Goal: Task Accomplishment & Management: Complete application form

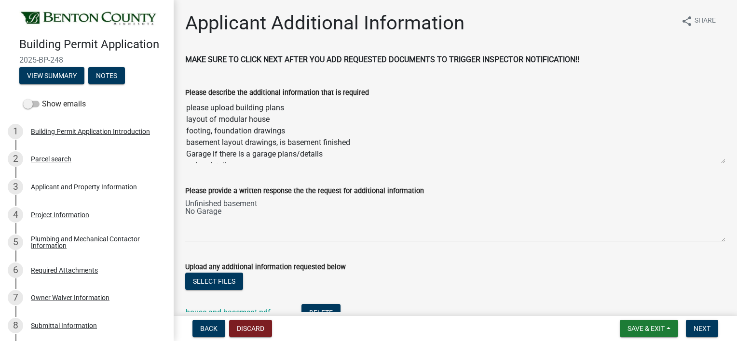
click at [701, 154] on textarea "please upload building plans layout of modular house footing, foundation drawin…" at bounding box center [455, 131] width 540 height 66
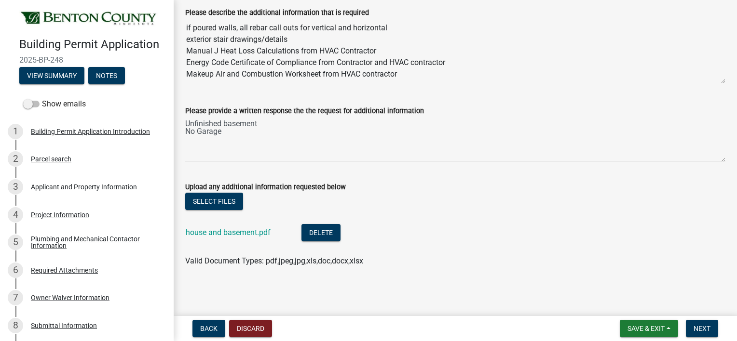
scroll to position [81, 0]
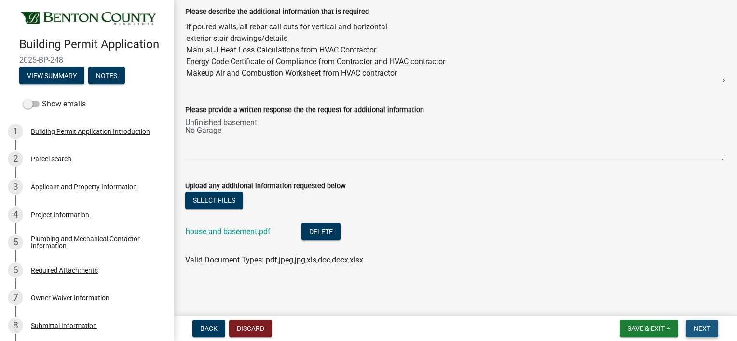
click at [694, 323] on button "Next" at bounding box center [702, 328] width 32 height 17
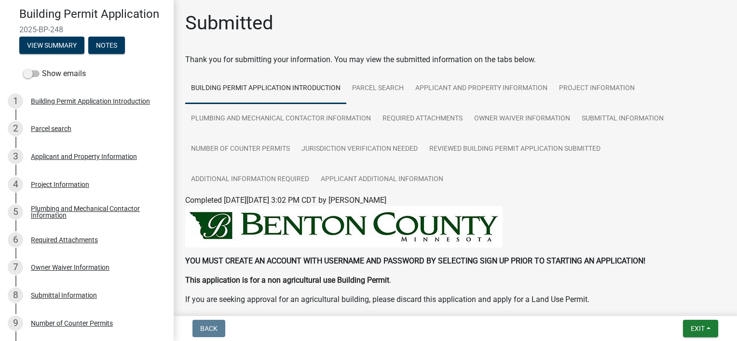
scroll to position [39, 0]
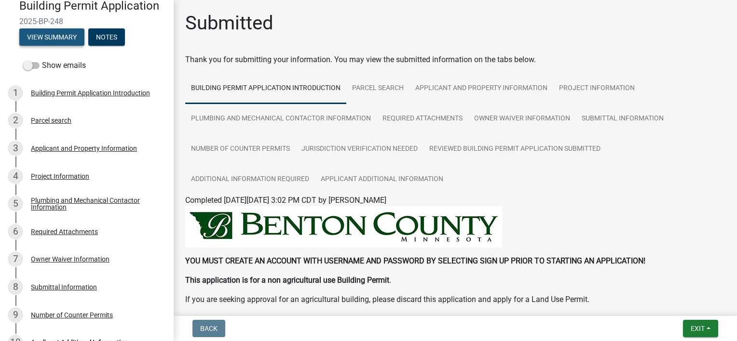
click at [49, 46] on button "View Summary" at bounding box center [51, 36] width 65 height 17
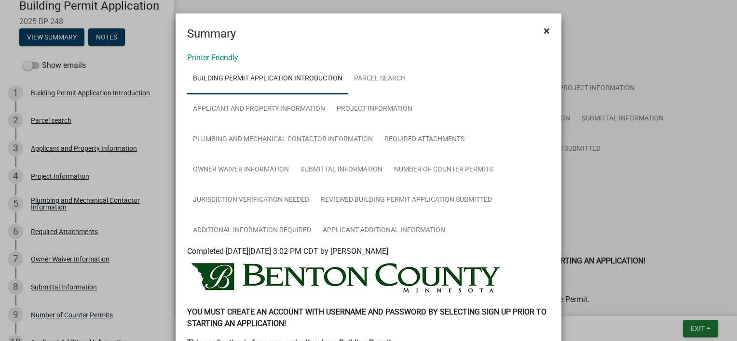
click at [544, 29] on span "×" at bounding box center [546, 30] width 6 height 13
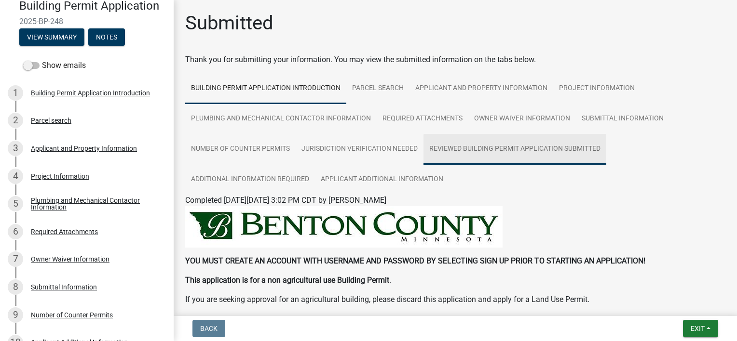
click at [497, 155] on link "Reviewed Building Permit Application Submitted" at bounding box center [514, 149] width 183 height 31
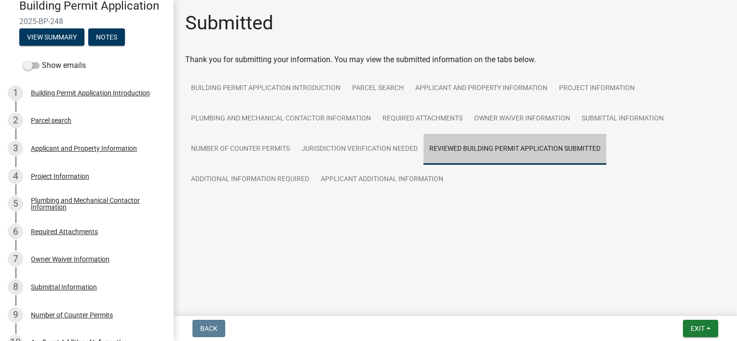
click at [497, 155] on link "Reviewed Building Permit Application Submitted" at bounding box center [514, 149] width 183 height 31
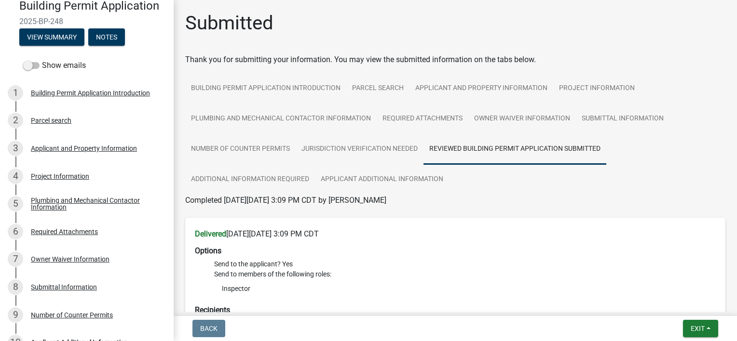
click at [497, 155] on link "Reviewed Building Permit Application Submitted" at bounding box center [514, 149] width 183 height 31
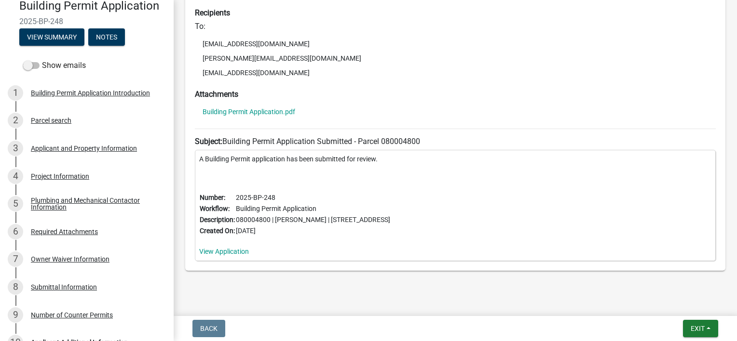
scroll to position [317, 0]
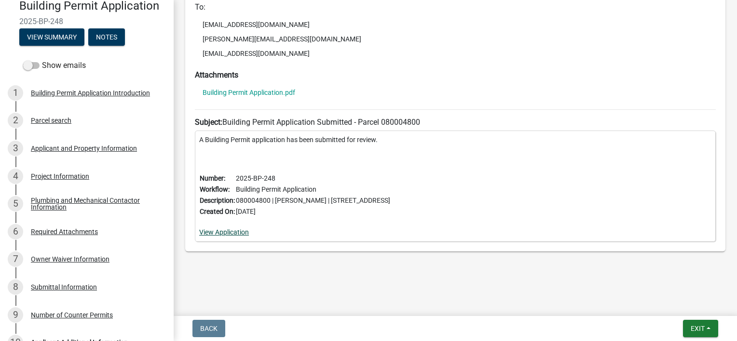
click at [232, 229] on link "View Application" at bounding box center [224, 233] width 50 height 8
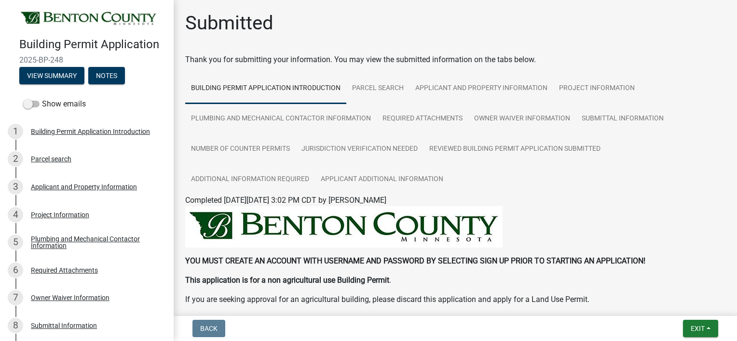
click at [232, 229] on img at bounding box center [343, 226] width 317 height 41
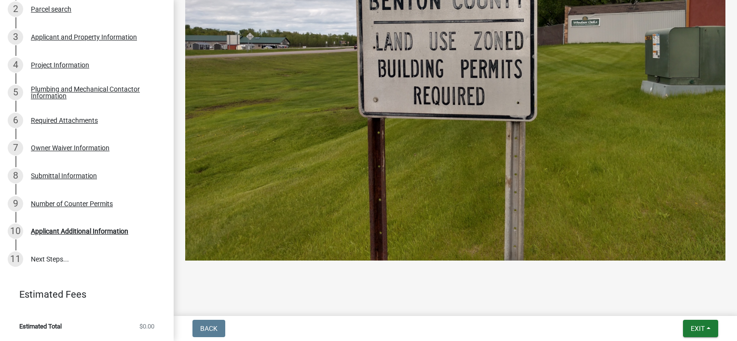
scroll to position [162, 0]
click at [72, 235] on div "Applicant Additional Information" at bounding box center [79, 231] width 97 height 7
click at [67, 231] on div "Applicant Additional Information" at bounding box center [79, 231] width 97 height 7
click at [50, 260] on link "11 Next Steps..." at bounding box center [87, 259] width 174 height 28
click at [29, 256] on link "11 Next Steps..." at bounding box center [87, 259] width 174 height 28
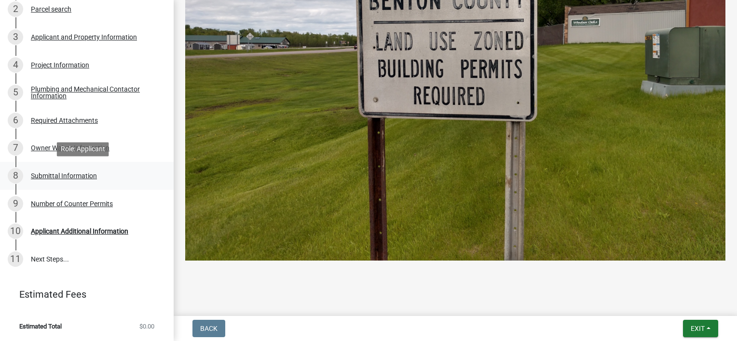
click at [73, 173] on div "Submittal Information" at bounding box center [64, 176] width 66 height 7
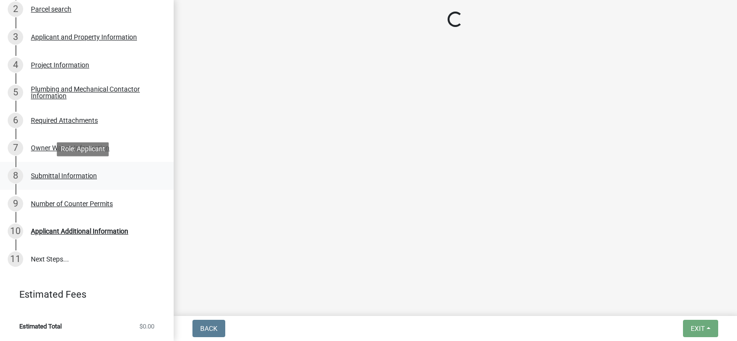
scroll to position [0, 0]
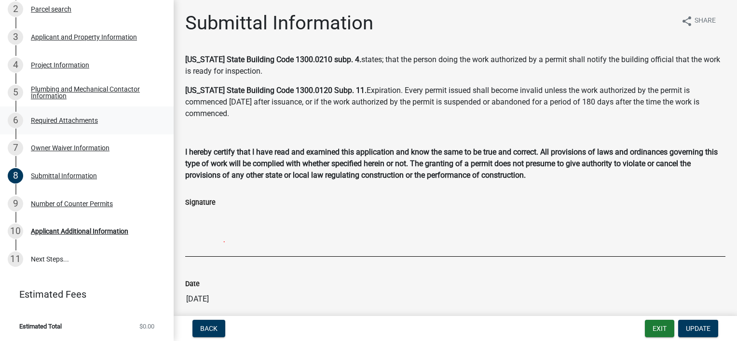
click at [56, 120] on div "Required Attachments" at bounding box center [64, 120] width 67 height 7
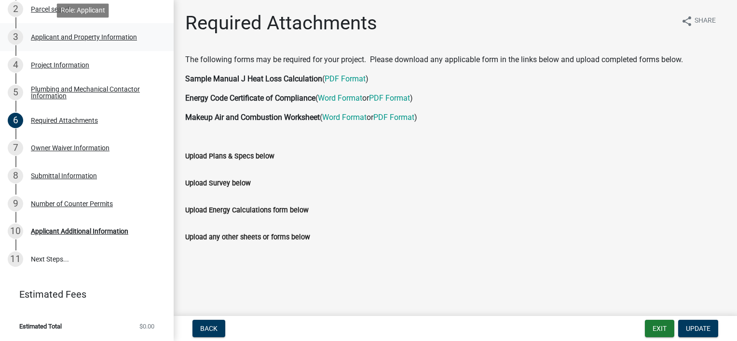
click at [85, 39] on div "Applicant and Property Information" at bounding box center [84, 37] width 106 height 7
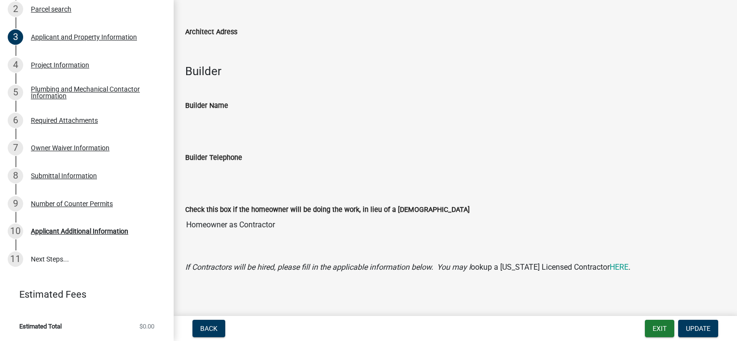
scroll to position [785, 0]
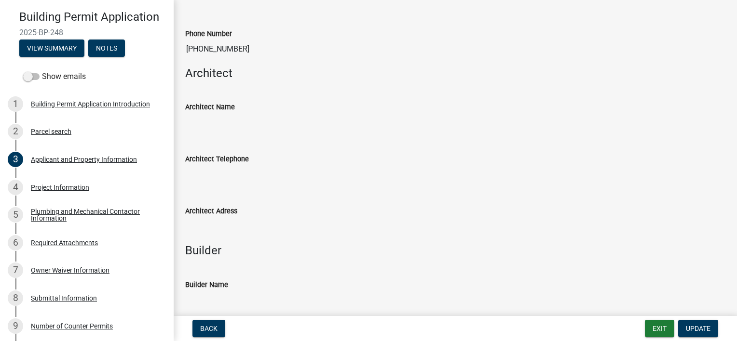
scroll to position [6, 0]
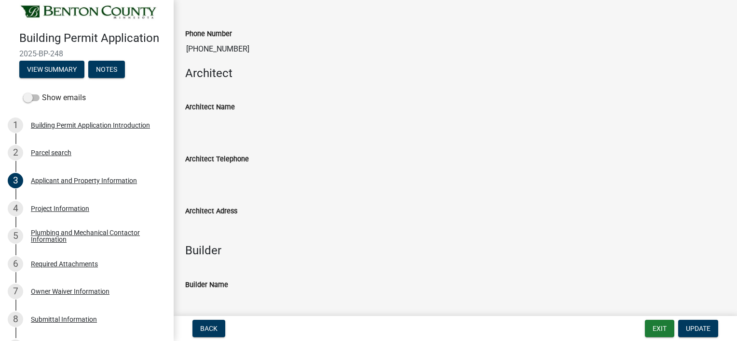
drag, startPoint x: 158, startPoint y: 122, endPoint x: 173, endPoint y: 6, distance: 117.6
click at [173, 6] on div "Building Permit Application 2025-BP-248 View Summary Notes Show emails 1 Buildi…" at bounding box center [87, 170] width 174 height 341
drag, startPoint x: 173, startPoint y: 6, endPoint x: 321, endPoint y: 64, distance: 159.5
click at [321, 67] on h4 "Architect" at bounding box center [455, 74] width 540 height 14
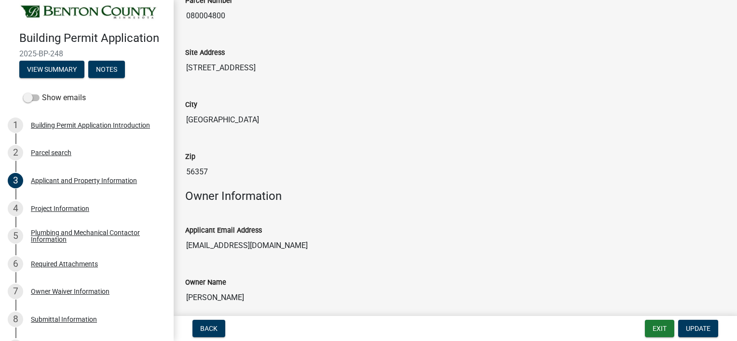
scroll to position [0, 0]
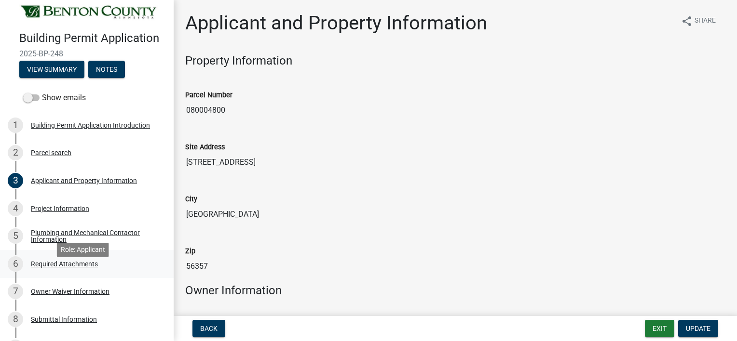
click at [90, 268] on div "Required Attachments" at bounding box center [64, 264] width 67 height 7
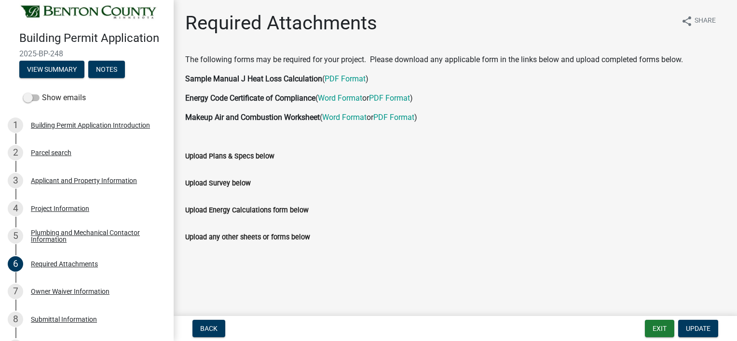
click at [690, 134] on p at bounding box center [455, 137] width 540 height 12
click at [61, 78] on button "View Summary" at bounding box center [51, 69] width 65 height 17
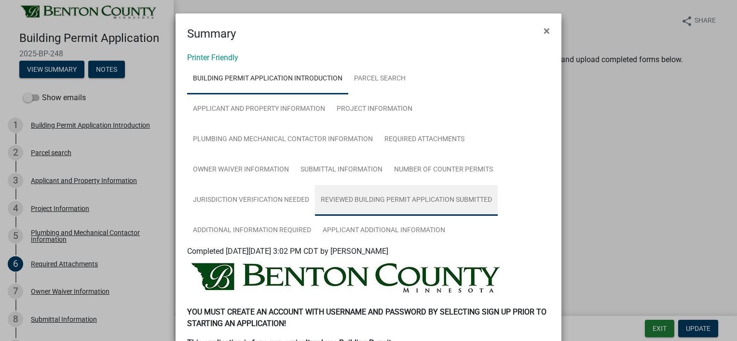
click at [371, 202] on link "Reviewed Building Permit Application Submitted" at bounding box center [406, 200] width 183 height 31
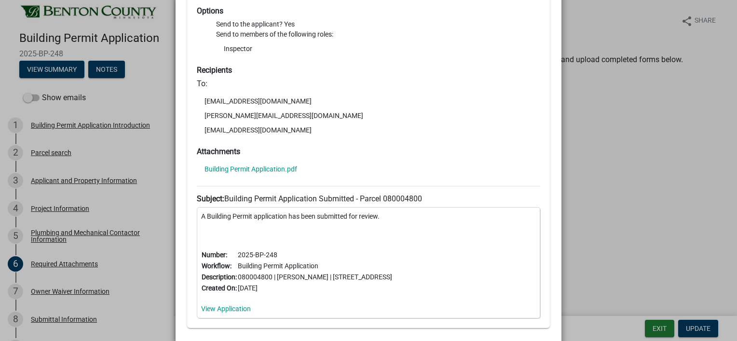
scroll to position [295, 0]
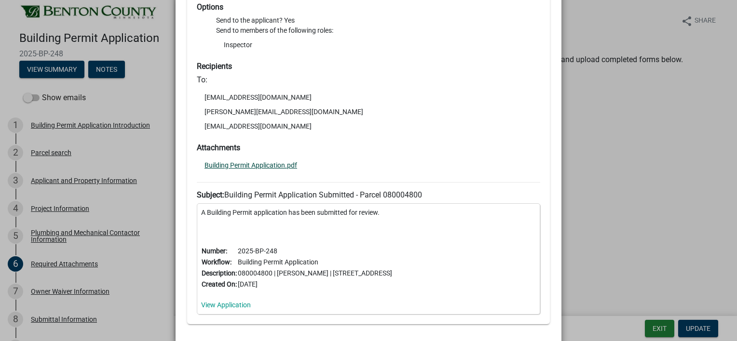
click at [252, 164] on link "Building Permit Application.pdf" at bounding box center [250, 165] width 93 height 7
click at [228, 306] on link "View Application" at bounding box center [226, 305] width 50 height 8
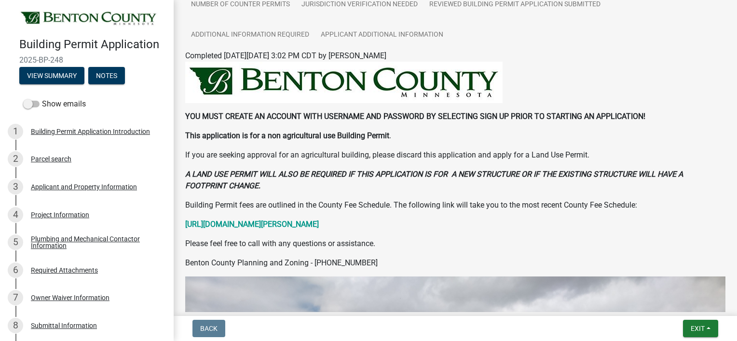
scroll to position [141, 0]
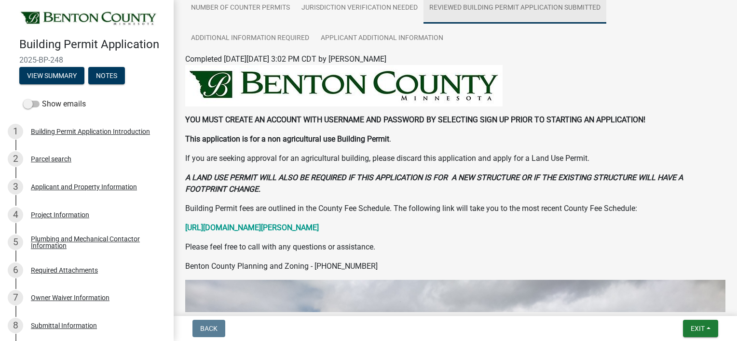
click at [552, 14] on link "Reviewed Building Permit Application Submitted" at bounding box center [514, 8] width 183 height 31
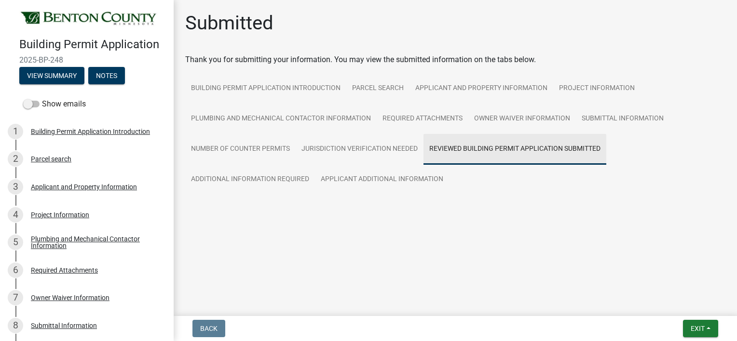
scroll to position [0, 0]
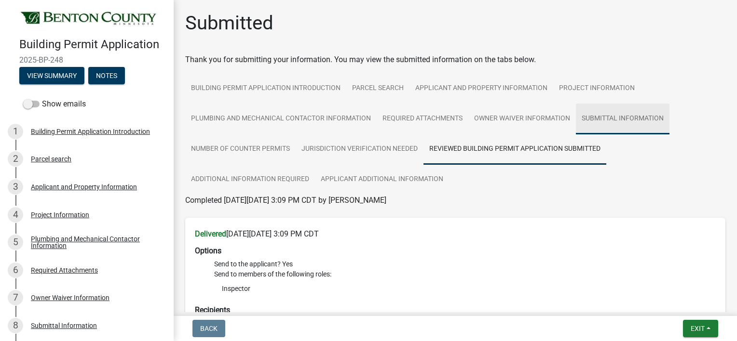
click at [603, 116] on link "Submittal Information" at bounding box center [623, 119] width 94 height 31
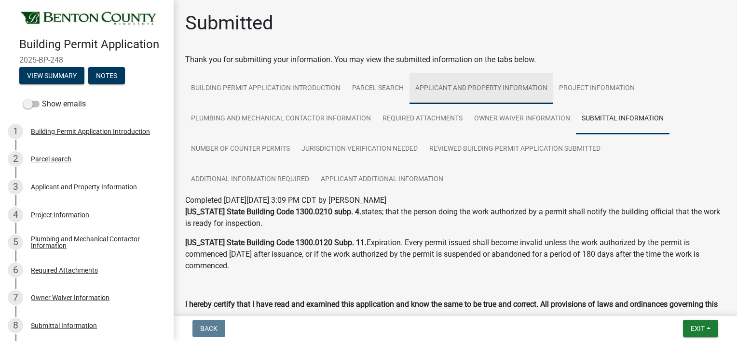
click at [449, 87] on link "Applicant and Property Information" at bounding box center [481, 88] width 144 height 31
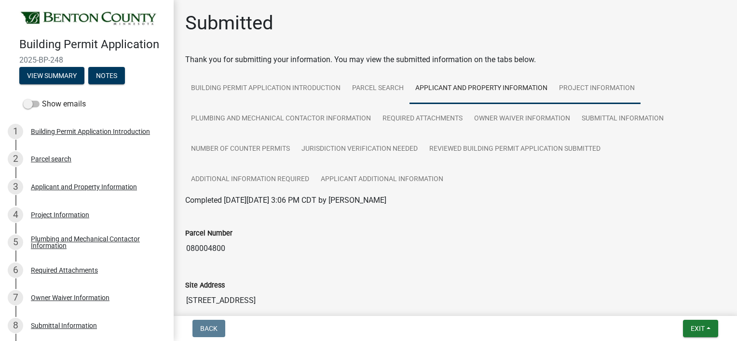
click at [607, 87] on link "Project Information" at bounding box center [596, 88] width 87 height 31
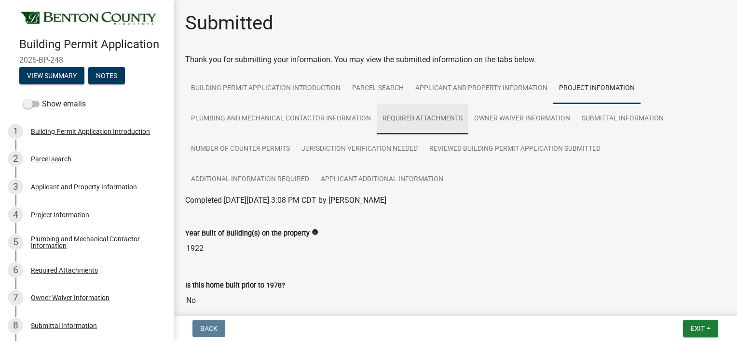
click at [451, 120] on link "Required Attachments" at bounding box center [423, 119] width 92 height 31
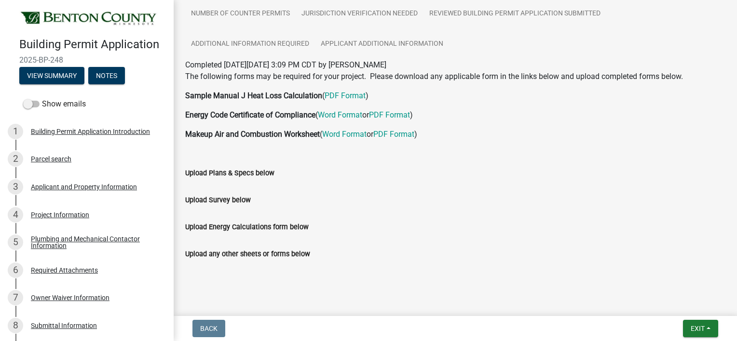
scroll to position [148, 0]
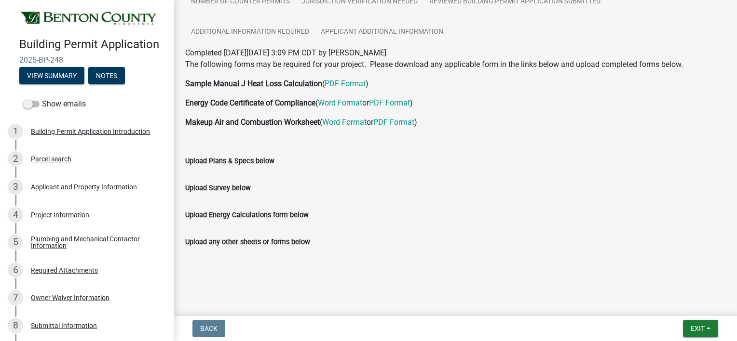
drag, startPoint x: 728, startPoint y: 218, endPoint x: 725, endPoint y: 149, distance: 69.5
click at [725, 149] on div "Submitted Thank you for submitting your information. You may view the submitted…" at bounding box center [455, 73] width 563 height 419
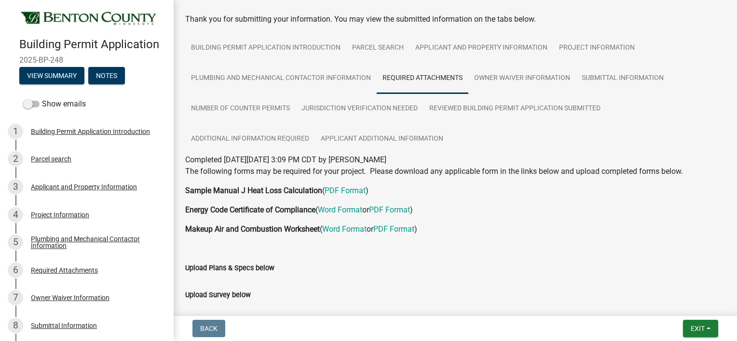
scroll to position [39, 0]
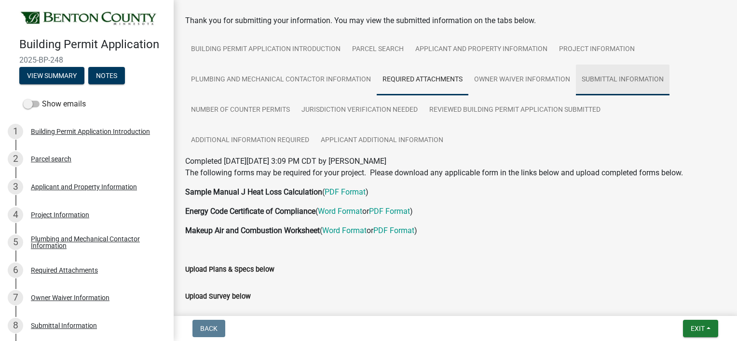
click at [655, 75] on link "Submittal Information" at bounding box center [623, 80] width 94 height 31
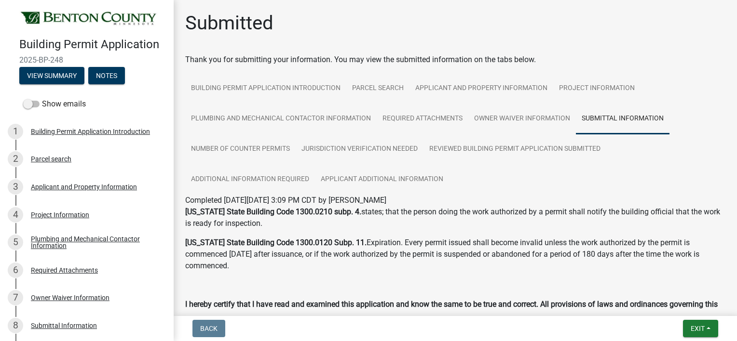
click at [727, 79] on div "Submitted Thank you for submitting your information. You may view the submitted…" at bounding box center [455, 277] width 563 height 530
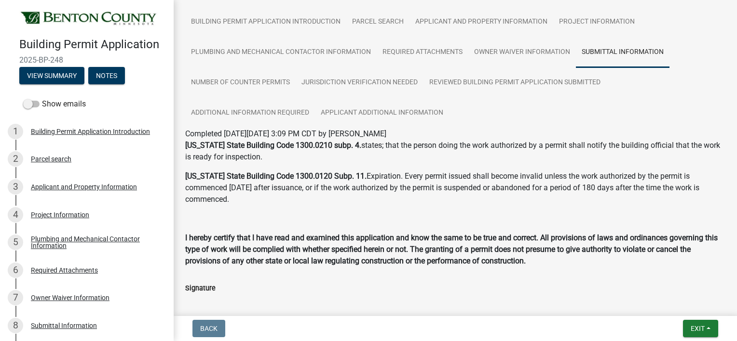
scroll to position [65, 0]
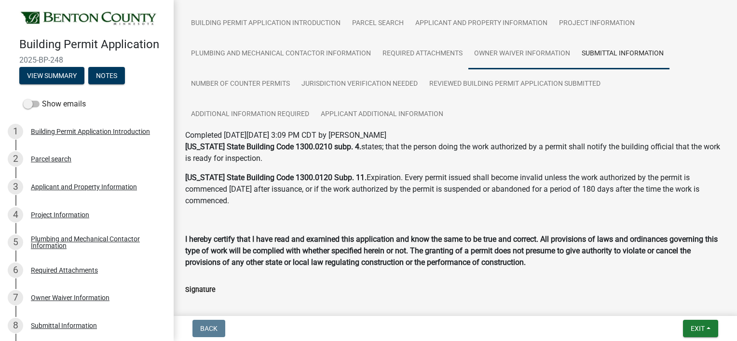
drag, startPoint x: 601, startPoint y: 54, endPoint x: 530, endPoint y: 66, distance: 71.3
click at [530, 66] on link "Owner Waiver Information" at bounding box center [522, 54] width 108 height 31
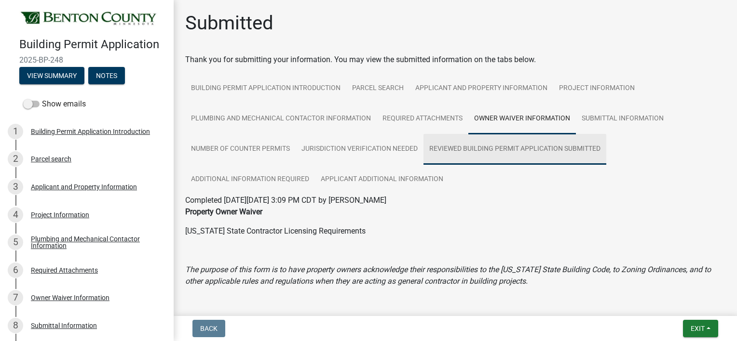
click at [484, 149] on link "Reviewed Building Permit Application Submitted" at bounding box center [514, 149] width 183 height 31
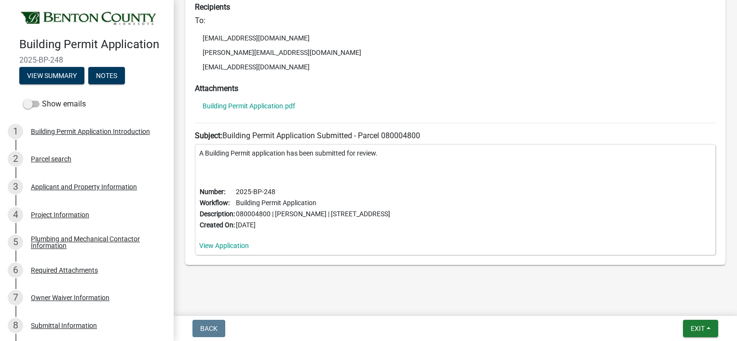
scroll to position [317, 0]
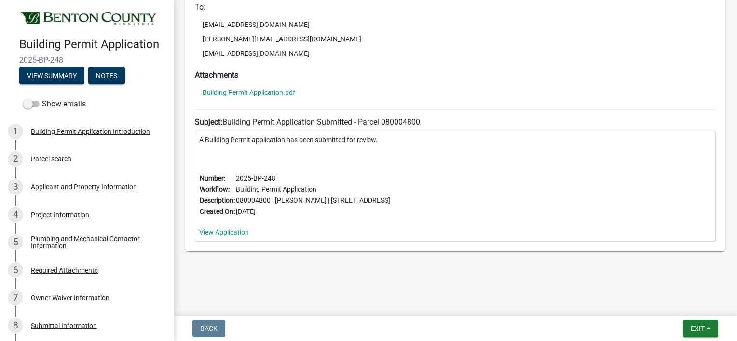
click at [340, 81] on div "Attachments Building Permit Application.pdf" at bounding box center [455, 85] width 521 height 31
click at [276, 93] on link "Building Permit Application.pdf" at bounding box center [248, 92] width 93 height 7
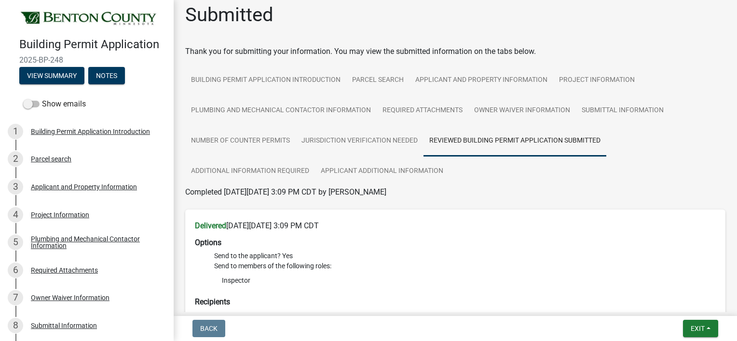
scroll to position [0, 0]
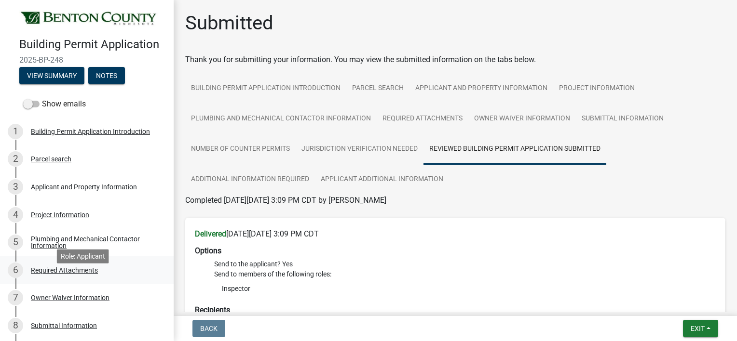
click at [87, 274] on div "Required Attachments" at bounding box center [64, 270] width 67 height 7
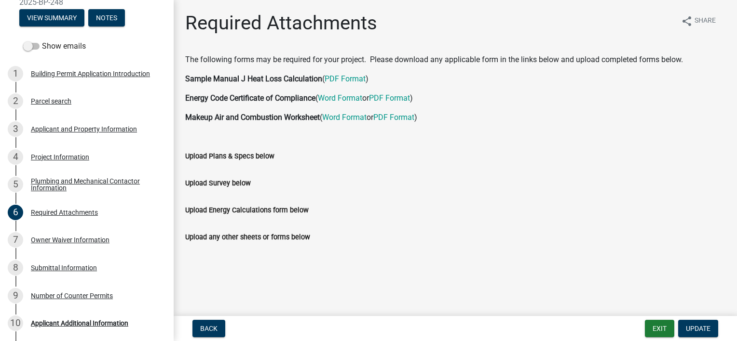
scroll to position [77, 0]
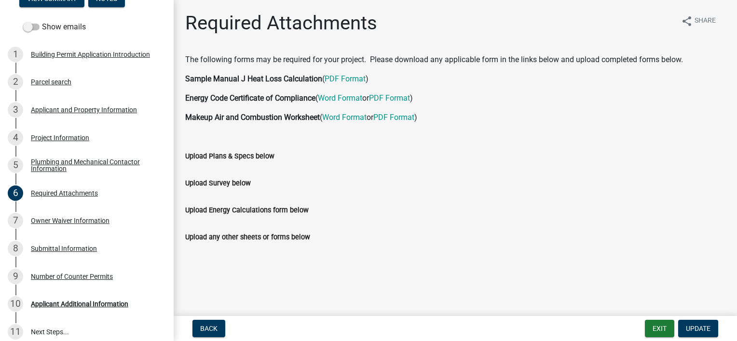
click at [465, 210] on div "Upload Energy Calculations form below" at bounding box center [455, 210] width 540 height 12
drag, startPoint x: 93, startPoint y: 316, endPoint x: 79, endPoint y: 316, distance: 13.5
click at [79, 308] on div "Applicant Additional Information" at bounding box center [79, 304] width 97 height 7
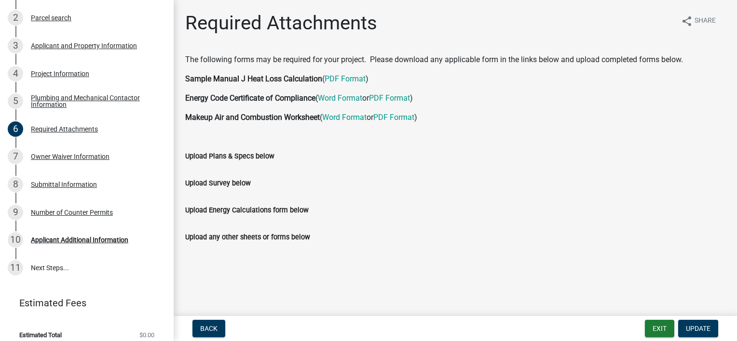
scroll to position [162, 0]
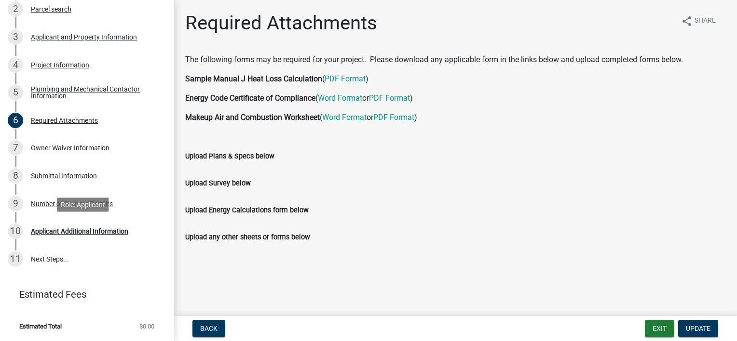
drag, startPoint x: 93, startPoint y: 232, endPoint x: 321, endPoint y: 269, distance: 230.5
click at [321, 269] on main "Required Attachments share Share The following forms may be required for your p…" at bounding box center [455, 156] width 563 height 312
click at [61, 261] on link "11 Next Steps..." at bounding box center [87, 259] width 174 height 28
click at [58, 261] on link "11 Next Steps..." at bounding box center [87, 259] width 174 height 28
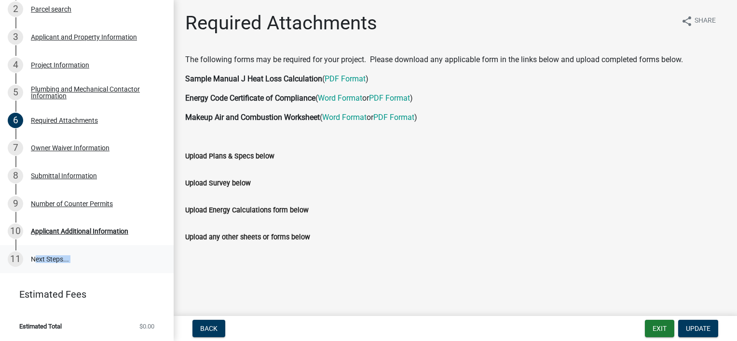
click at [58, 261] on link "11 Next Steps..." at bounding box center [87, 259] width 174 height 28
drag, startPoint x: 58, startPoint y: 261, endPoint x: 124, endPoint y: 276, distance: 67.8
click at [124, 276] on ul "1 Building Permit Application Introduction 2 Parcel search 3 Applicant and Prop…" at bounding box center [87, 120] width 174 height 313
click at [91, 233] on div "Applicant Additional Information" at bounding box center [79, 231] width 97 height 7
click at [705, 333] on button "Update" at bounding box center [698, 328] width 40 height 17
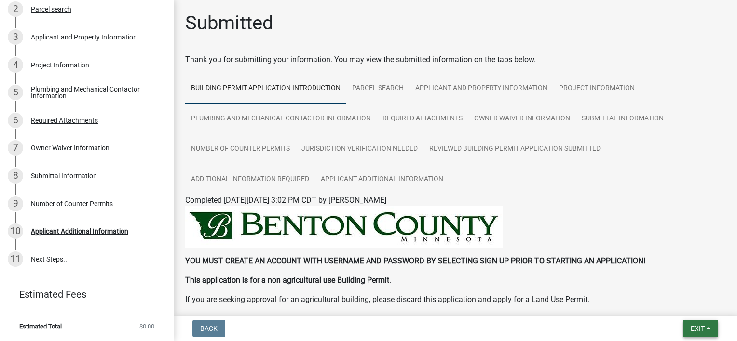
drag, startPoint x: 705, startPoint y: 333, endPoint x: 729, endPoint y: 222, distance: 113.4
click at [729, 222] on wm-app "Building Permit Application 2025-BP-248 View Summary Notes Show emails 1 Buildi…" at bounding box center [368, 170] width 737 height 341
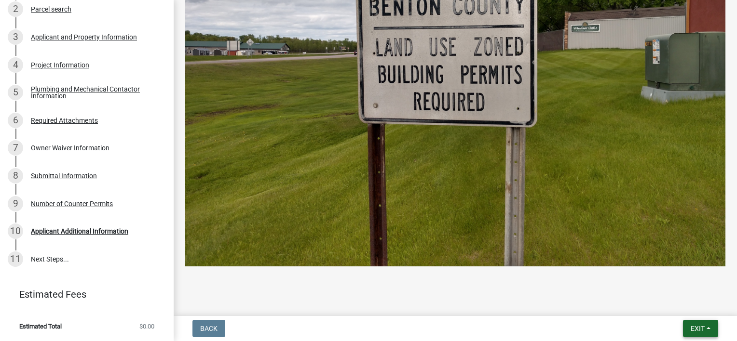
scroll to position [563, 0]
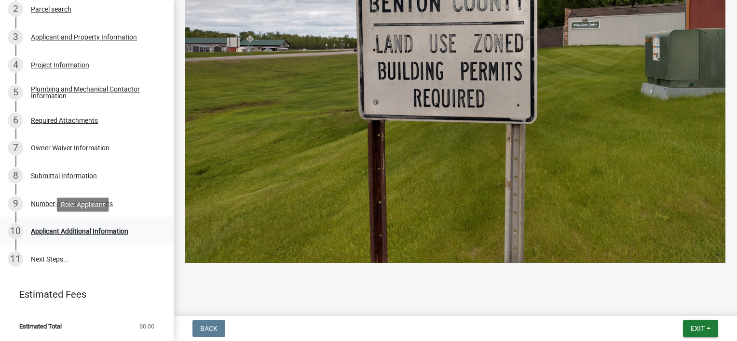
click at [114, 241] on link "10 Applicant Additional Information" at bounding box center [87, 231] width 174 height 28
click at [108, 230] on div "Applicant Additional Information" at bounding box center [79, 231] width 97 height 7
click at [90, 229] on div "Applicant Additional Information" at bounding box center [79, 231] width 97 height 7
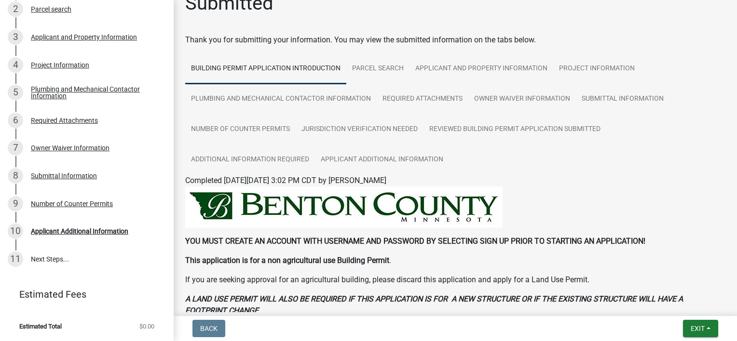
scroll to position [0, 0]
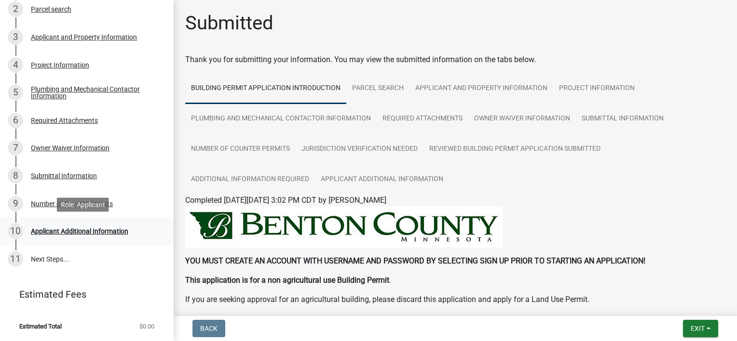
click at [73, 233] on div "Applicant Additional Information" at bounding box center [79, 231] width 97 height 7
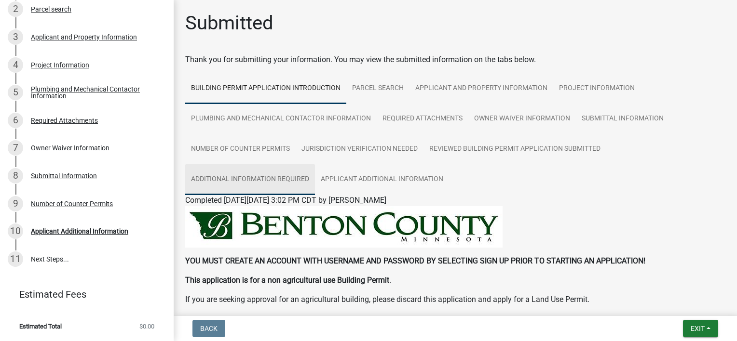
click at [247, 177] on link "Additional information Required" at bounding box center [250, 179] width 130 height 31
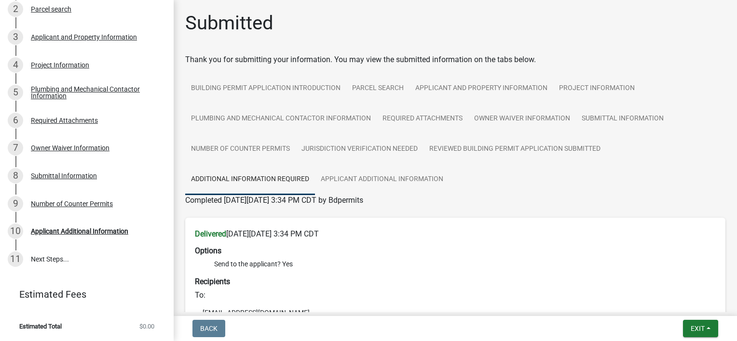
drag, startPoint x: 729, startPoint y: 77, endPoint x: 730, endPoint y: 98, distance: 20.8
click at [730, 98] on main "Submitted Thank you for submitting your information. You may view the submitted…" at bounding box center [455, 156] width 563 height 312
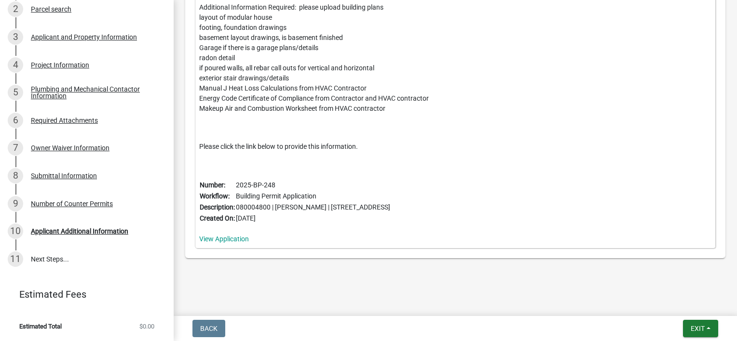
scroll to position [377, 0]
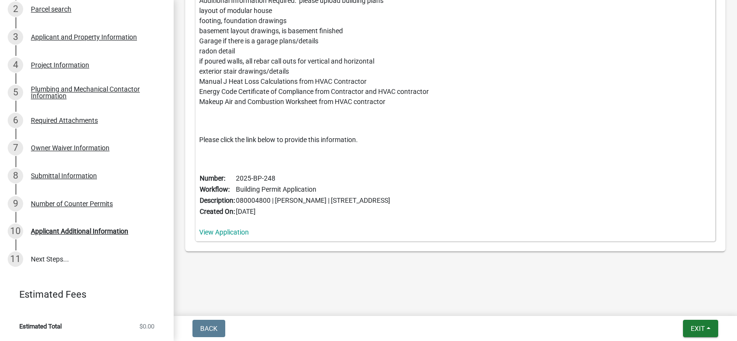
click at [265, 178] on td "2025-BP-248" at bounding box center [312, 178] width 155 height 11
click at [229, 235] on link "View Application" at bounding box center [224, 233] width 50 height 8
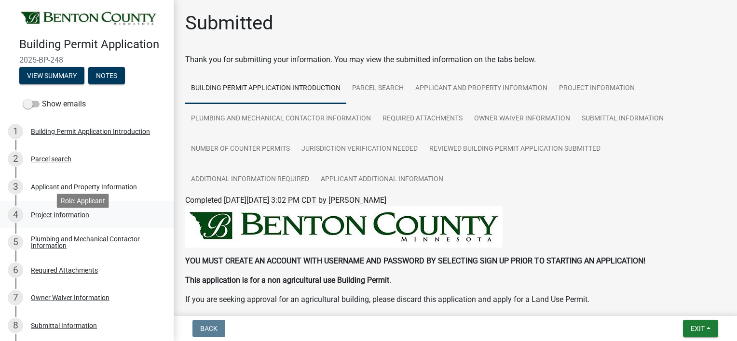
click at [71, 218] on div "Project Information" at bounding box center [60, 215] width 58 height 7
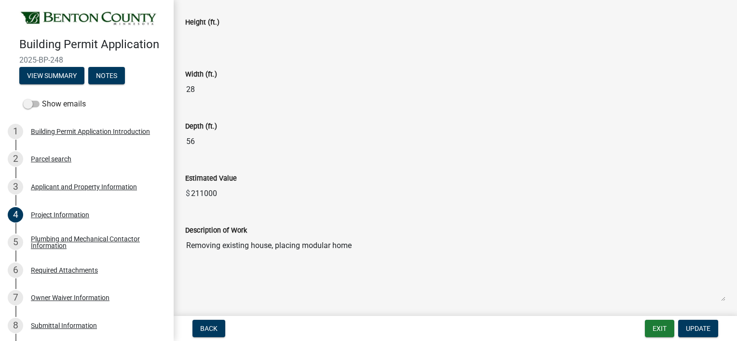
scroll to position [513, 0]
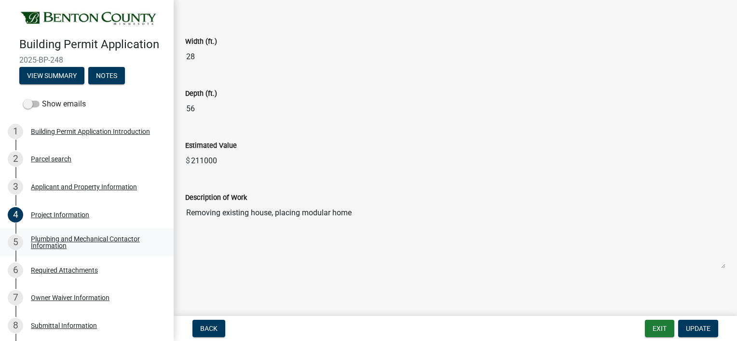
click at [57, 249] on div "Plumbing and Mechanical Contactor Information" at bounding box center [94, 242] width 127 height 13
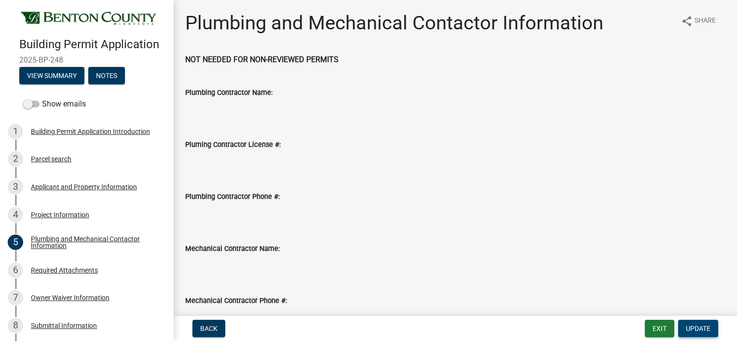
click at [707, 334] on button "Update" at bounding box center [698, 328] width 40 height 17
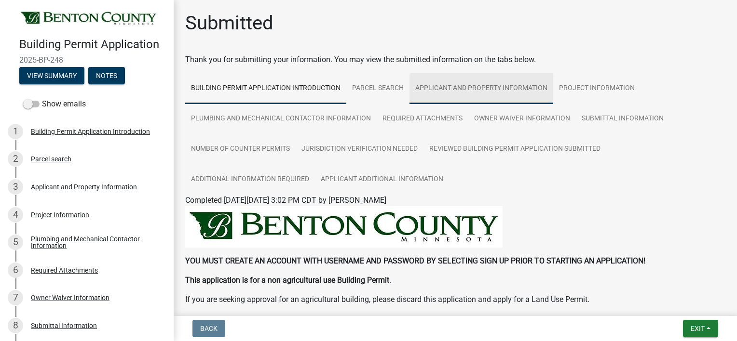
click at [516, 95] on link "Applicant and Property Information" at bounding box center [481, 88] width 144 height 31
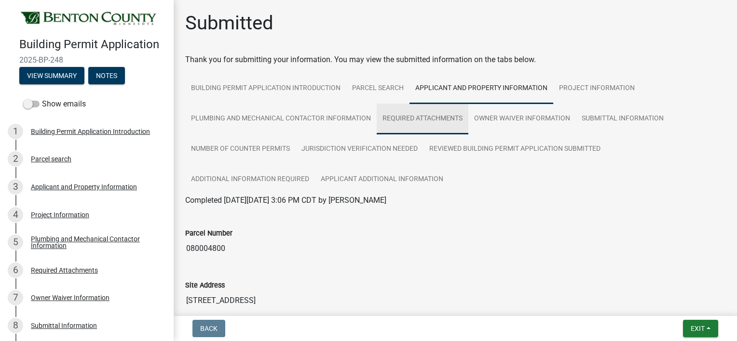
click at [425, 117] on link "Required Attachments" at bounding box center [423, 119] width 92 height 31
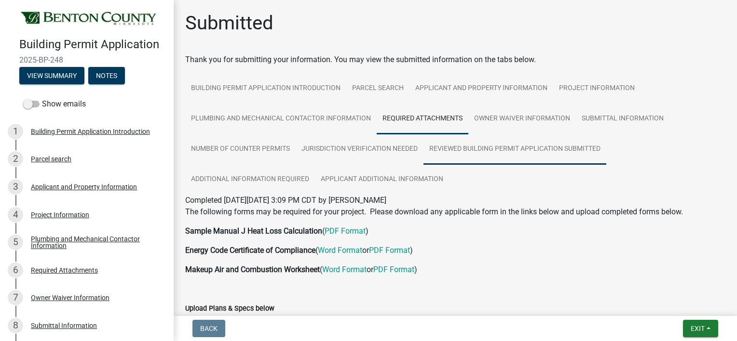
click at [506, 148] on link "Reviewed Building Permit Application Submitted" at bounding box center [514, 149] width 183 height 31
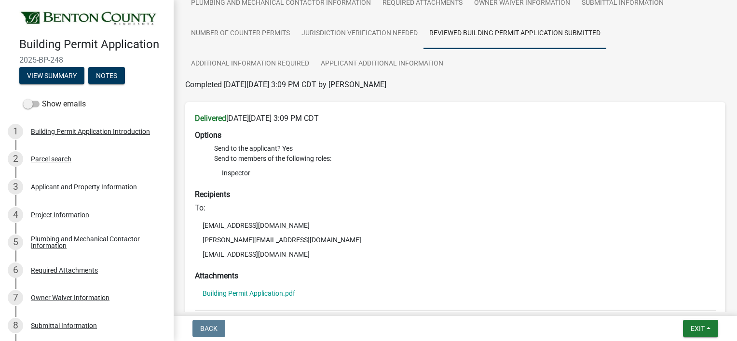
scroll to position [135, 0]
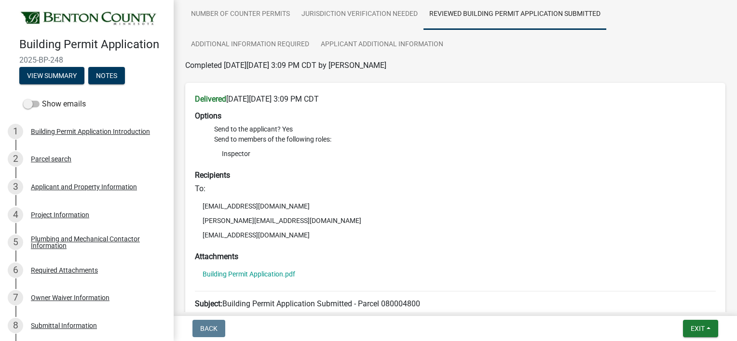
click at [725, 310] on div "Submitted Thank you for submitting your information. You may view the submitted…" at bounding box center [455, 171] width 563 height 589
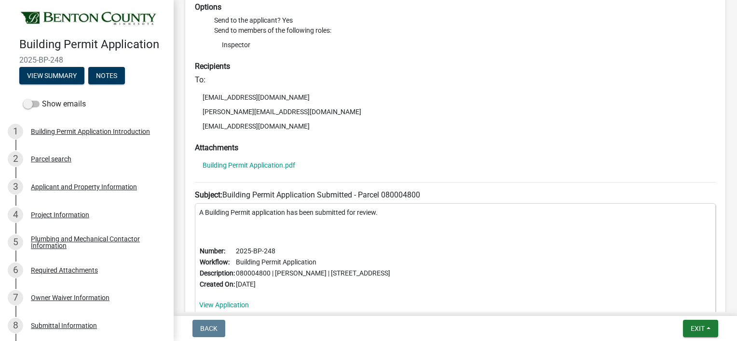
scroll to position [269, 0]
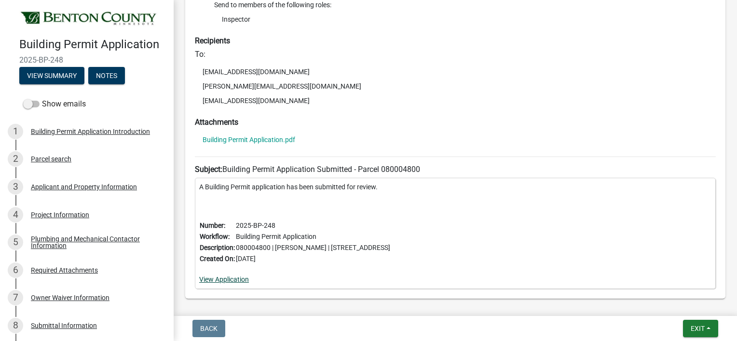
click at [215, 280] on link "View Application" at bounding box center [224, 280] width 50 height 8
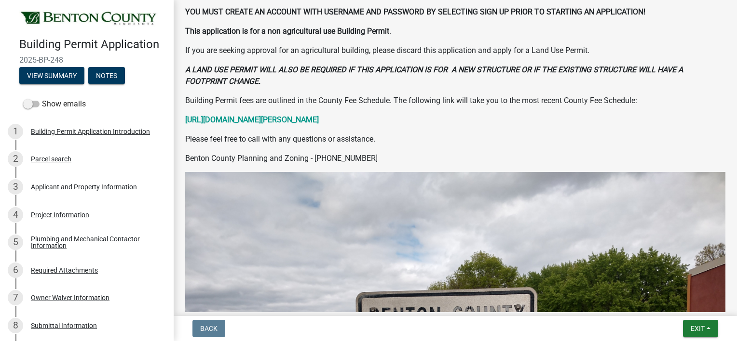
scroll to position [251, 0]
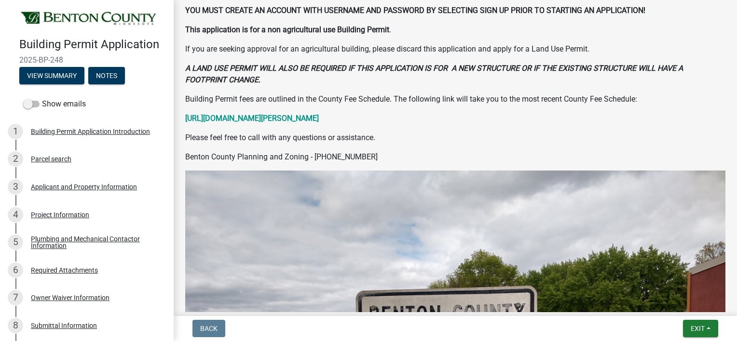
click at [328, 133] on p "Please feel free to call with any questions or assistance." at bounding box center [455, 138] width 540 height 12
click at [319, 118] on strong "[URL][DOMAIN_NAME][PERSON_NAME]" at bounding box center [252, 118] width 134 height 9
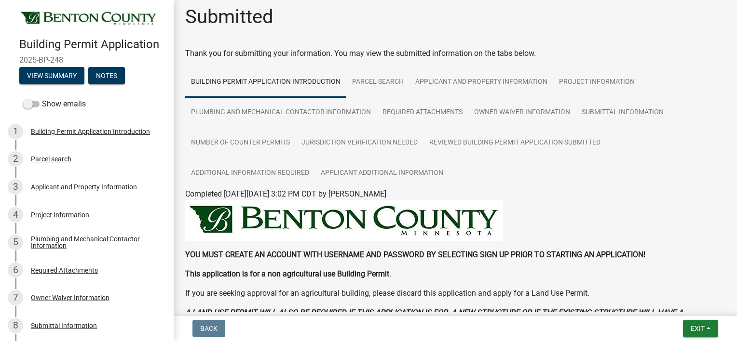
scroll to position [0, 0]
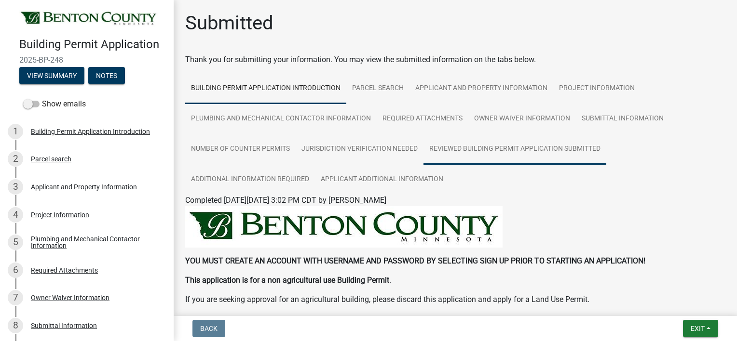
click at [555, 154] on link "Reviewed Building Permit Application Submitted" at bounding box center [514, 149] width 183 height 31
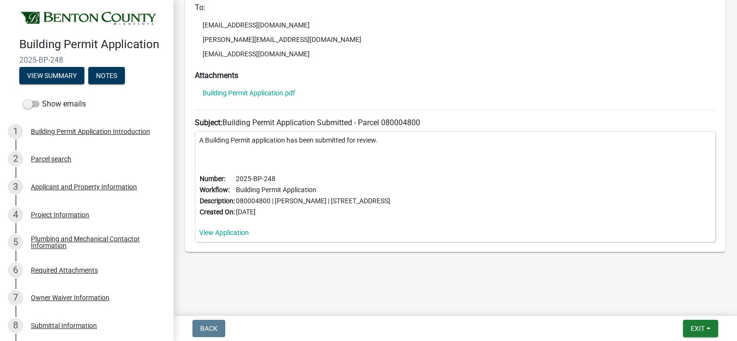
scroll to position [317, 0]
click at [245, 95] on link "Building Permit Application.pdf" at bounding box center [248, 92] width 93 height 7
click at [214, 89] on link "Building Permit Application.pdf" at bounding box center [248, 92] width 93 height 7
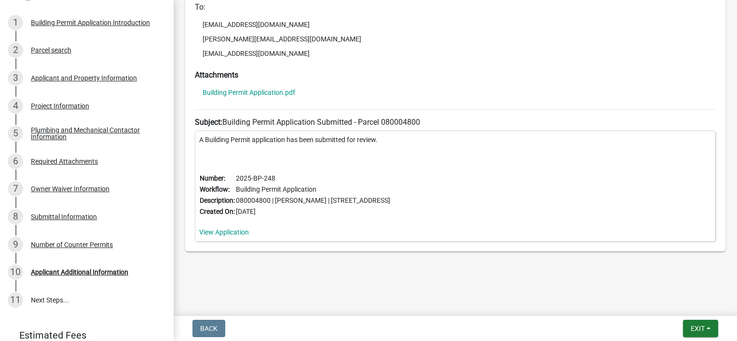
scroll to position [162, 0]
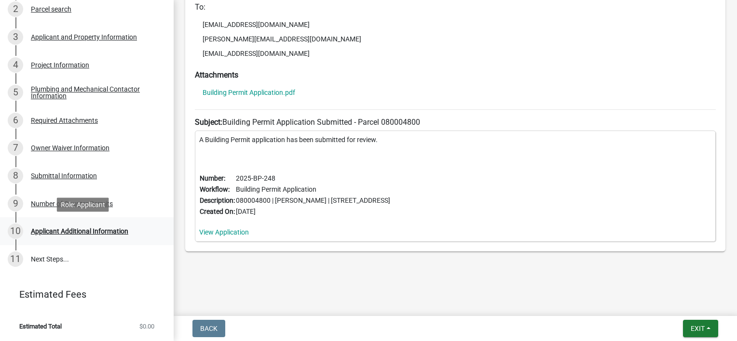
click at [61, 229] on div "Applicant Additional Information" at bounding box center [79, 231] width 97 height 7
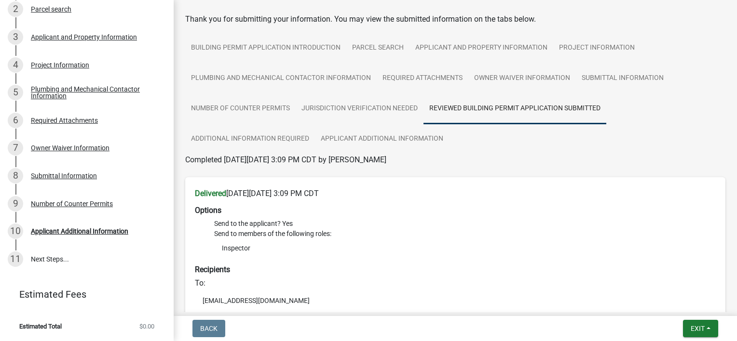
scroll to position [0, 0]
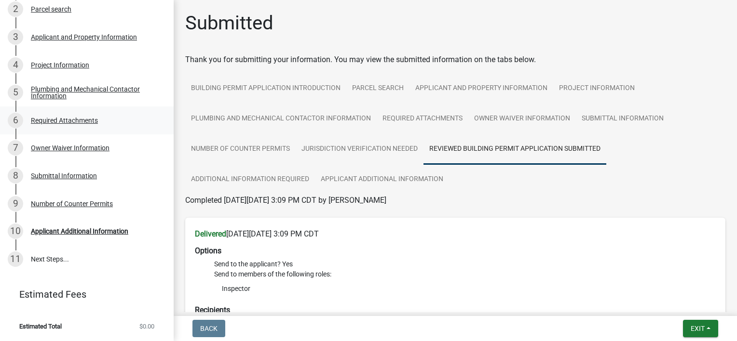
click at [79, 123] on div "Required Attachments" at bounding box center [64, 120] width 67 height 7
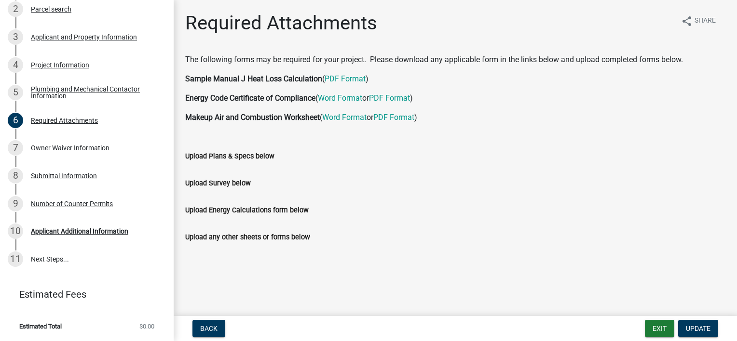
click at [563, 191] on ul at bounding box center [455, 193] width 540 height 8
click at [56, 257] on link "11 Next Steps..." at bounding box center [87, 259] width 174 height 28
click at [79, 230] on div "Applicant Additional Information" at bounding box center [79, 231] width 97 height 7
click at [707, 335] on button "Update" at bounding box center [698, 328] width 40 height 17
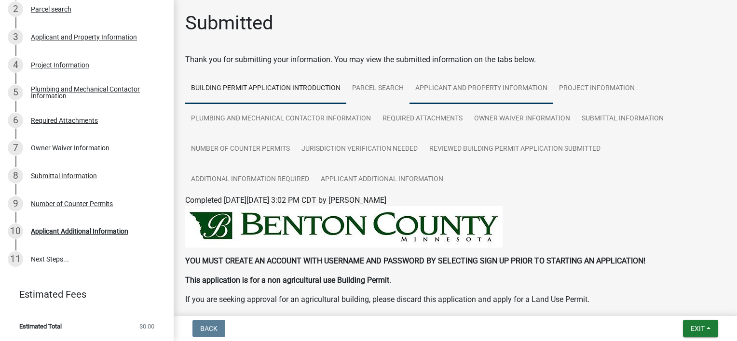
click at [460, 86] on link "Applicant and Property Information" at bounding box center [481, 88] width 144 height 31
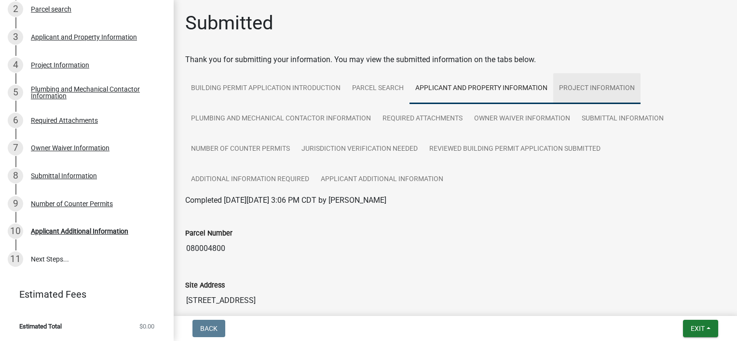
click at [570, 89] on link "Project Information" at bounding box center [596, 88] width 87 height 31
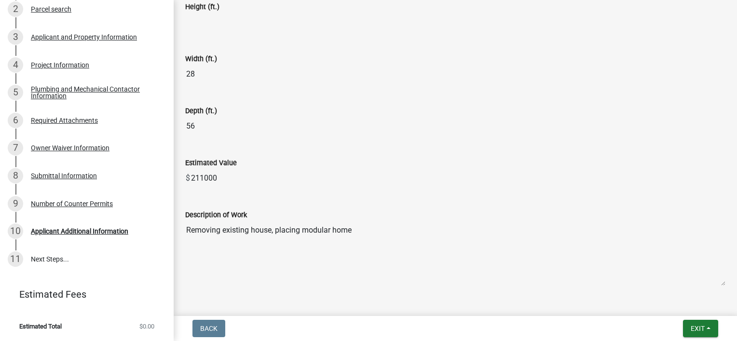
scroll to position [635, 0]
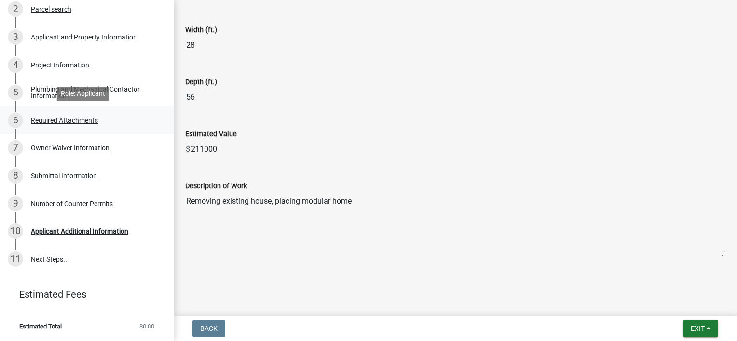
click at [68, 119] on div "Required Attachments" at bounding box center [64, 120] width 67 height 7
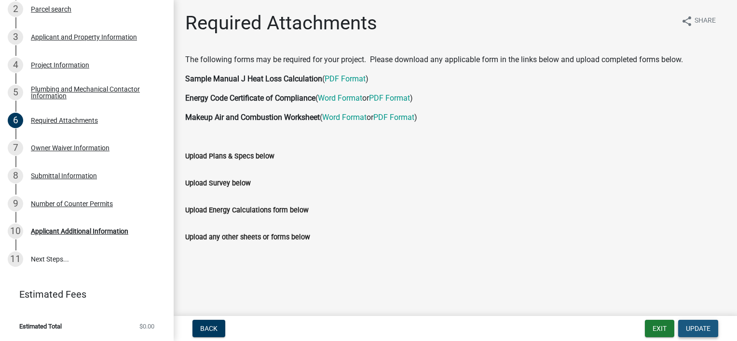
click at [712, 332] on button "Update" at bounding box center [698, 328] width 40 height 17
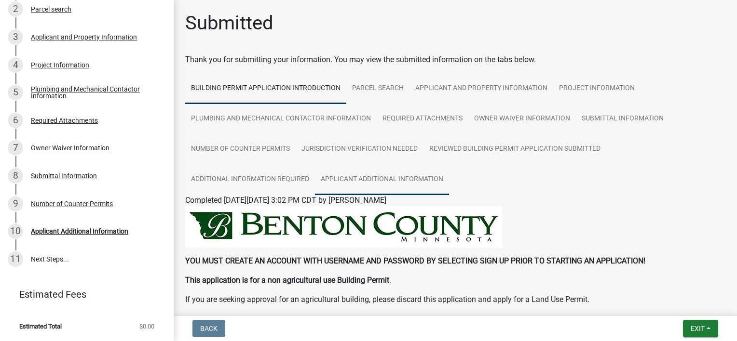
click at [368, 173] on link "Applicant Additional Information" at bounding box center [382, 179] width 134 height 31
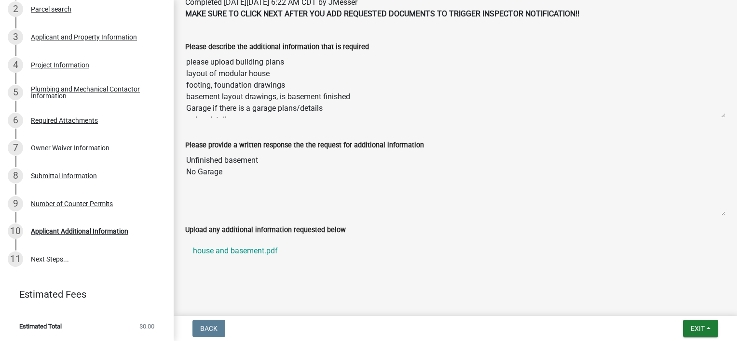
scroll to position [200, 0]
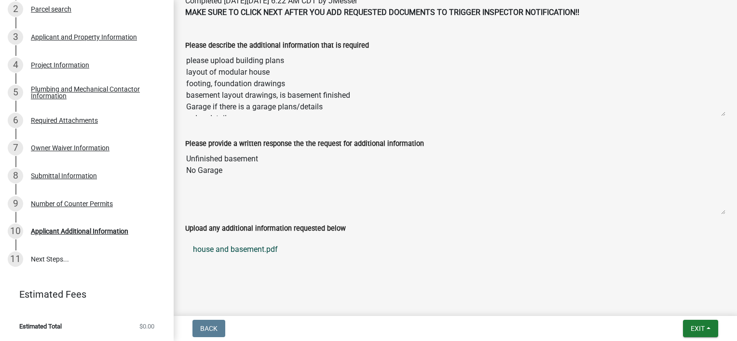
click at [247, 247] on link "house and basement.pdf" at bounding box center [455, 249] width 540 height 23
